Goal: Task Accomplishment & Management: Complete application form

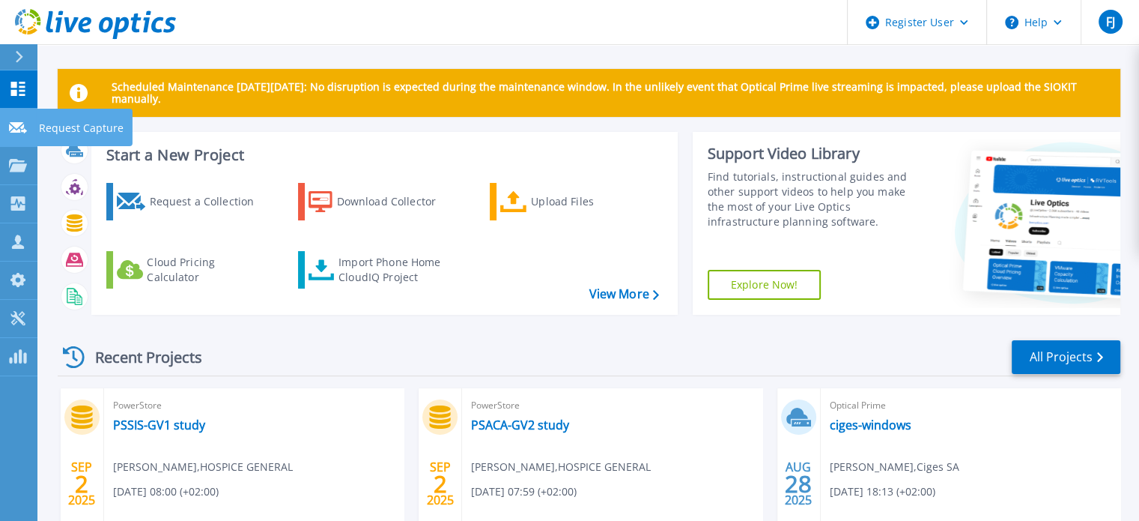
click at [52, 123] on p "Request Capture" at bounding box center [81, 128] width 85 height 39
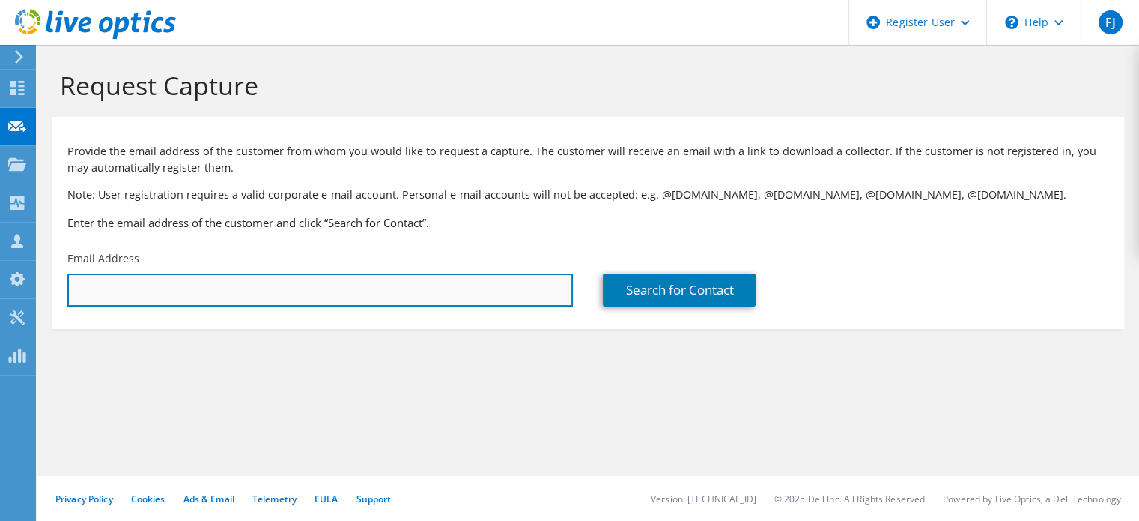
drag, startPoint x: 145, startPoint y: 296, endPoint x: 152, endPoint y: 299, distance: 8.1
click at [145, 296] on input "text" at bounding box center [320, 289] width 506 height 33
paste input "[EMAIL_ADDRESS][DOMAIN_NAME]"
type input "[EMAIL_ADDRESS][DOMAIN_NAME]"
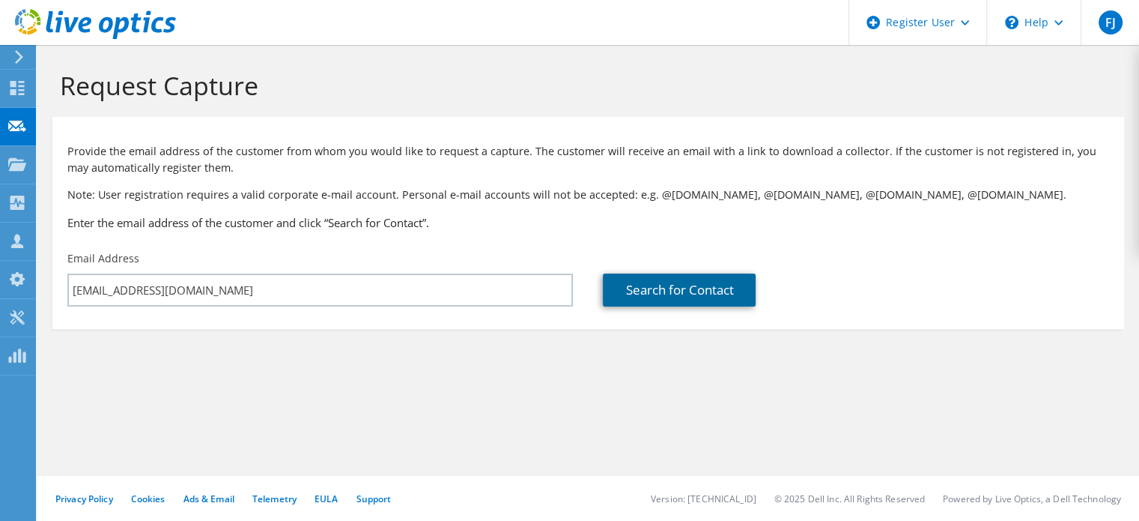
click at [693, 287] on link "Search for Contact" at bounding box center [679, 289] width 153 height 33
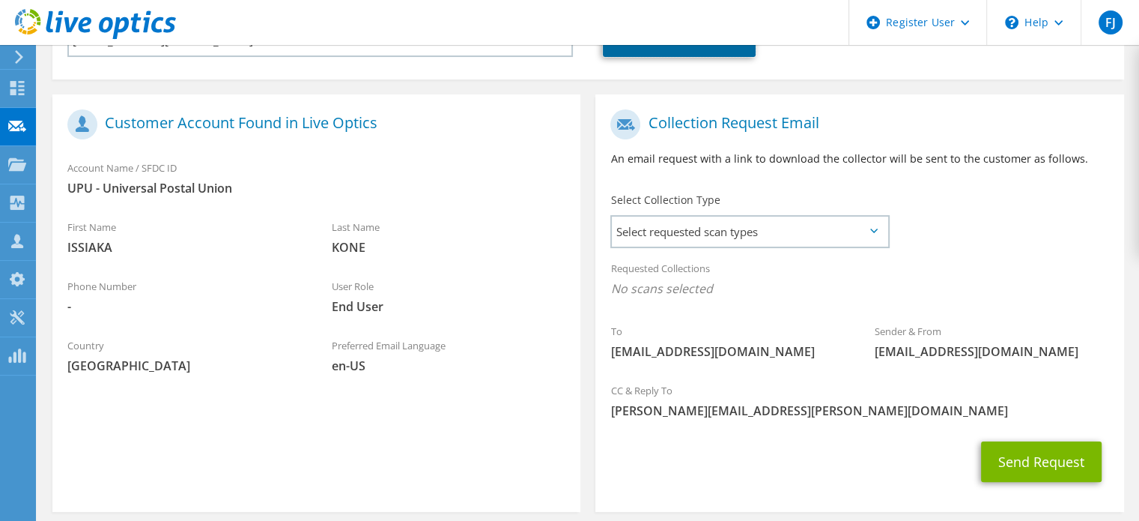
scroll to position [240, 0]
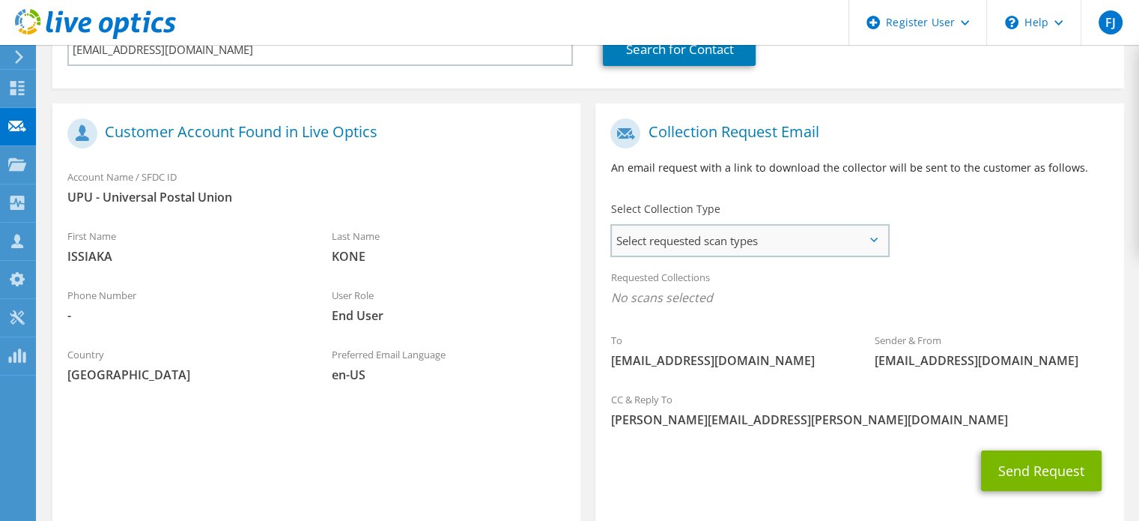
click at [775, 238] on span "Select requested scan types" at bounding box center [750, 240] width 276 height 30
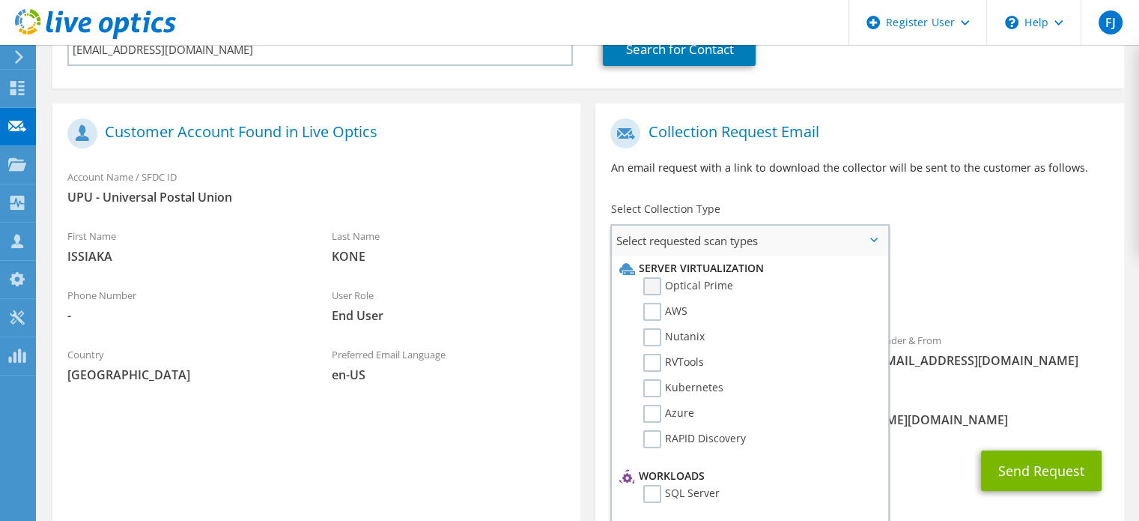
click at [670, 285] on label "Optical Prime" at bounding box center [689, 286] width 90 height 18
click at [0, 0] on input "Optical Prime" at bounding box center [0, 0] width 0 height 0
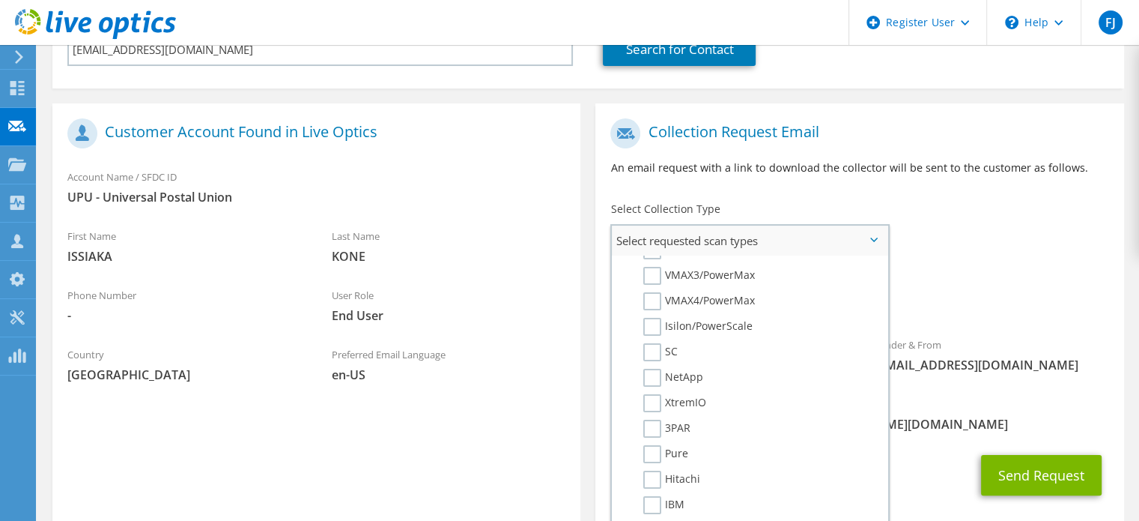
scroll to position [300, 0]
click at [649, 293] on label "PowerStore" at bounding box center [683, 300] width 79 height 18
click at [0, 0] on input "PowerStore" at bounding box center [0, 0] width 0 height 0
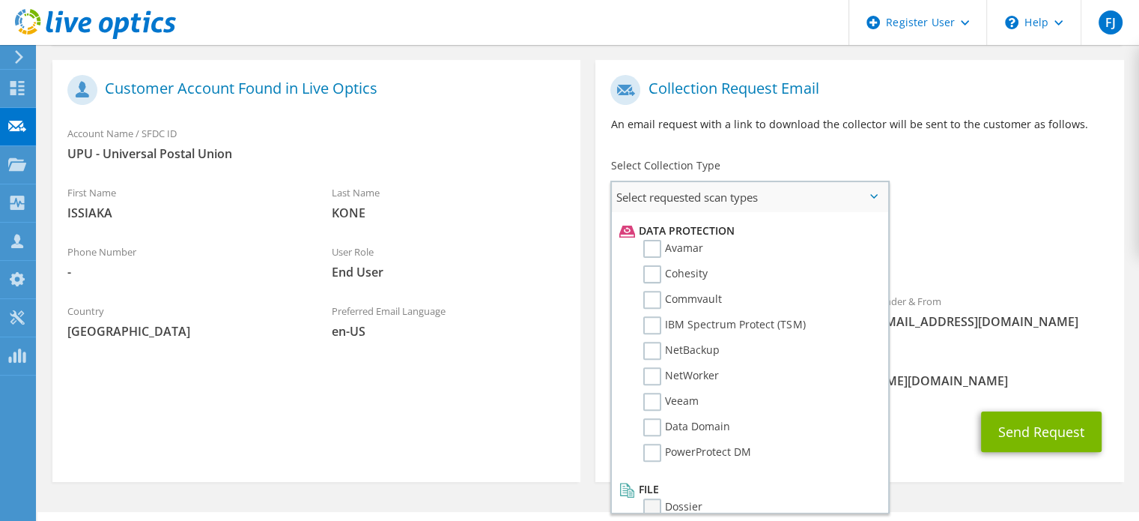
scroll to position [320, 0]
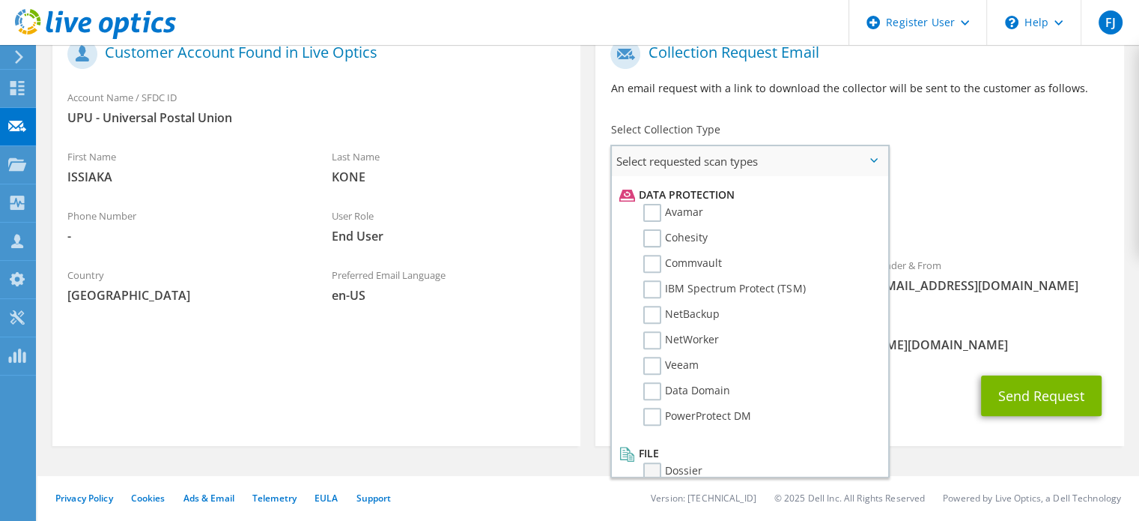
click at [647, 462] on label "Dossier" at bounding box center [673, 471] width 59 height 18
click at [0, 0] on input "Dossier" at bounding box center [0, 0] width 0 height 0
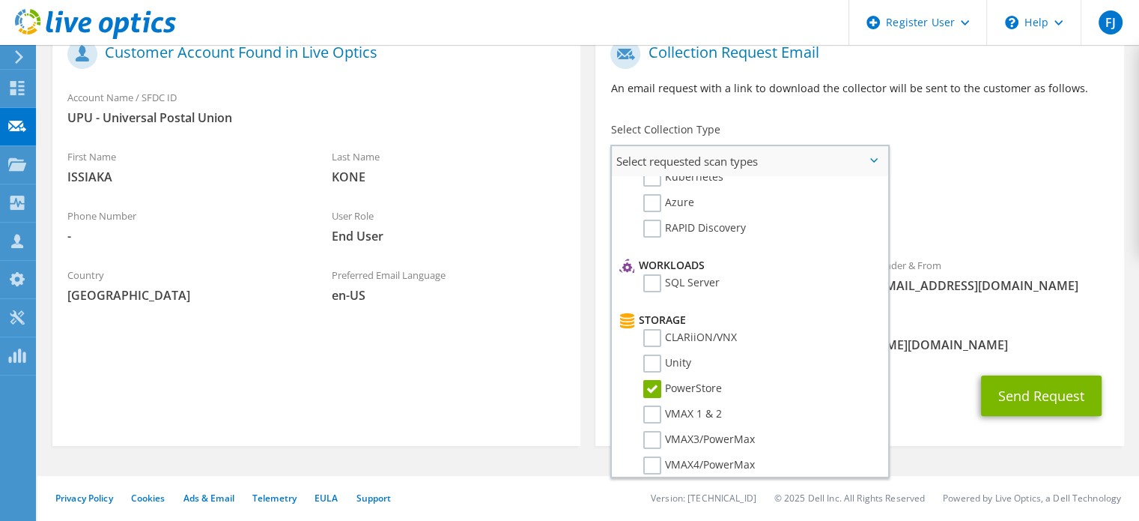
scroll to position [0, 0]
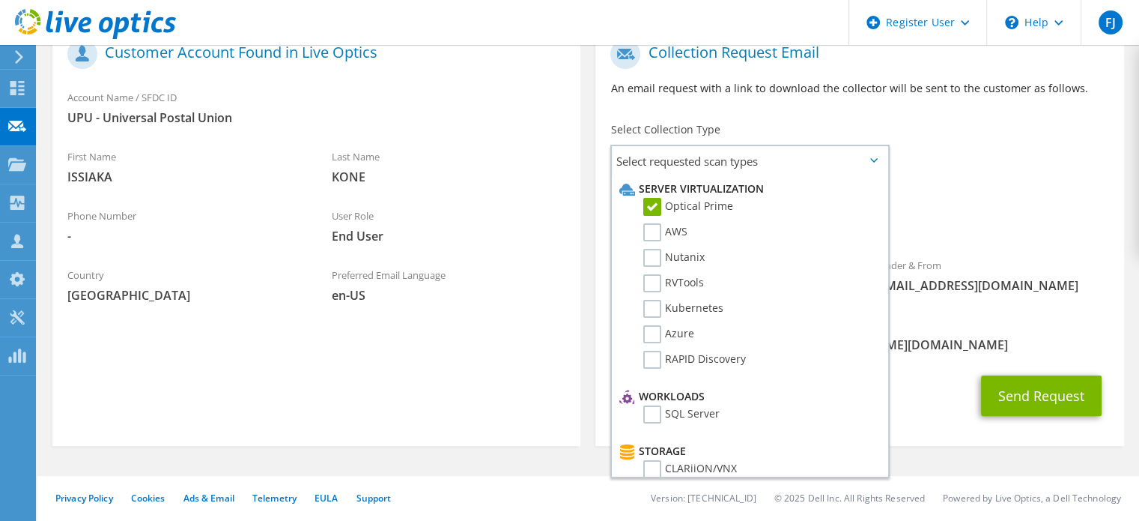
click at [1077, 341] on span "[PERSON_NAME][EMAIL_ADDRESS][PERSON_NAME][DOMAIN_NAME]" at bounding box center [860, 344] width 498 height 16
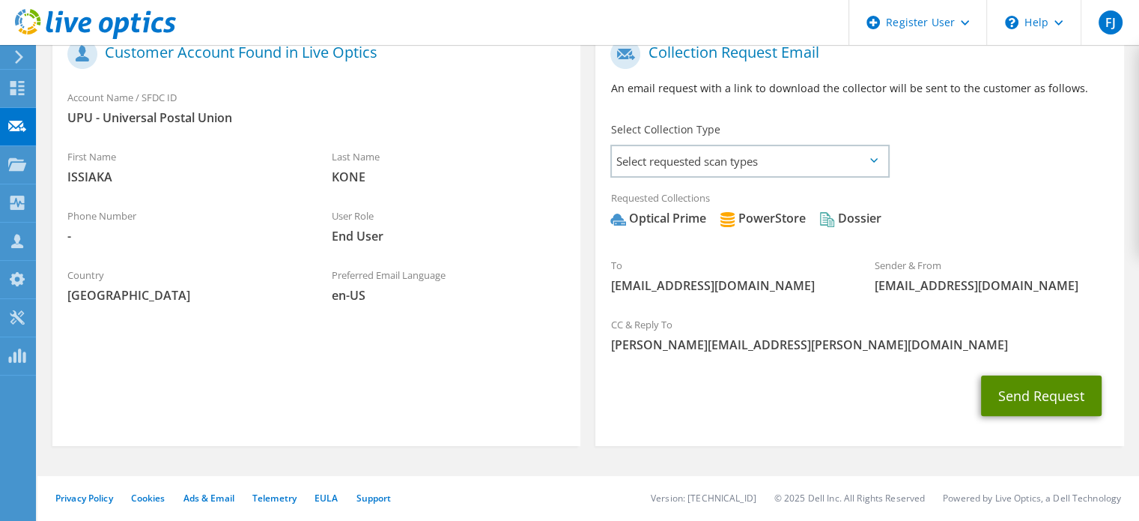
click at [1045, 393] on button "Send Request" at bounding box center [1041, 395] width 121 height 40
